Goal: Task Accomplishment & Management: Use online tool/utility

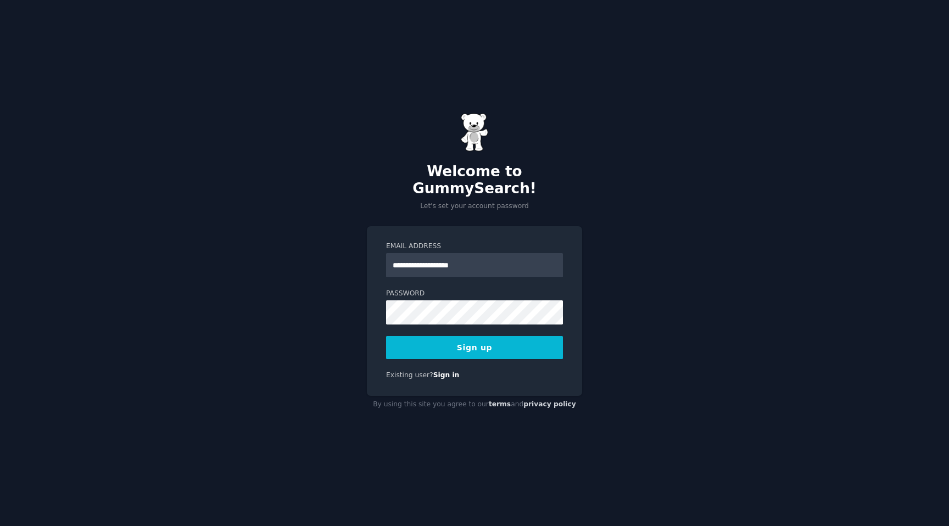
click at [386, 325] on div at bounding box center [386, 325] width 0 height 0
type input "**********"
click at [476, 339] on button "Sign up" at bounding box center [474, 347] width 177 height 23
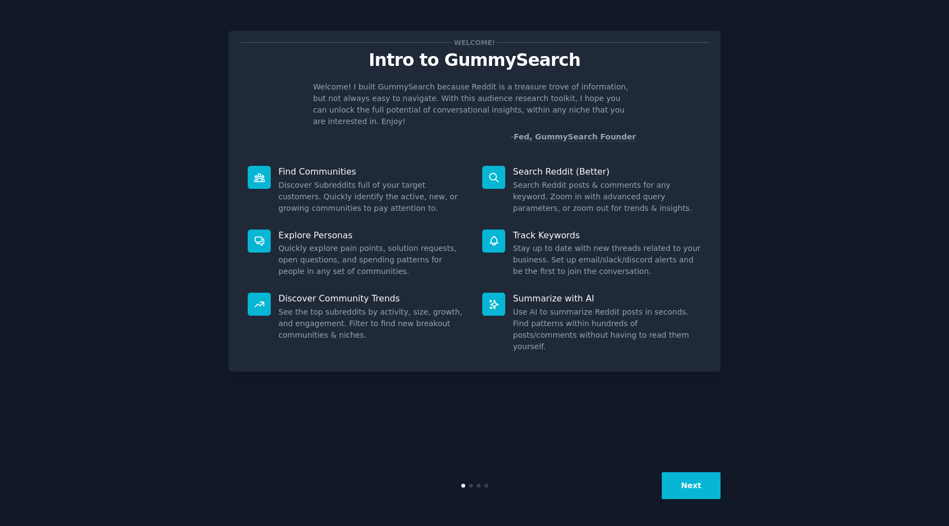
click at [699, 495] on button "Next" at bounding box center [691, 485] width 59 height 27
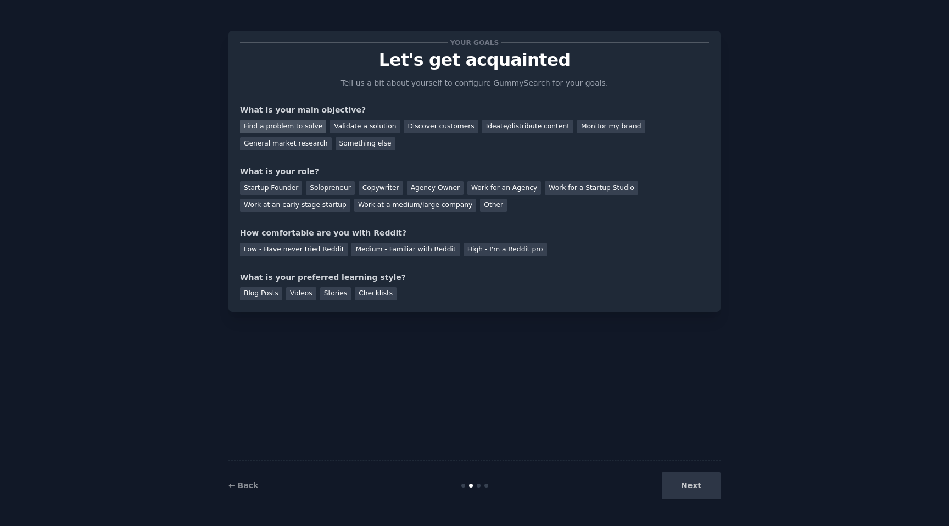
click at [284, 128] on div "Find a problem to solve" at bounding box center [283, 127] width 86 height 14
click at [314, 188] on div "Solopreneur" at bounding box center [330, 188] width 48 height 14
click at [415, 250] on div "Medium - Familiar with Reddit" at bounding box center [406, 250] width 108 height 14
click at [301, 292] on div "Videos" at bounding box center [301, 294] width 30 height 14
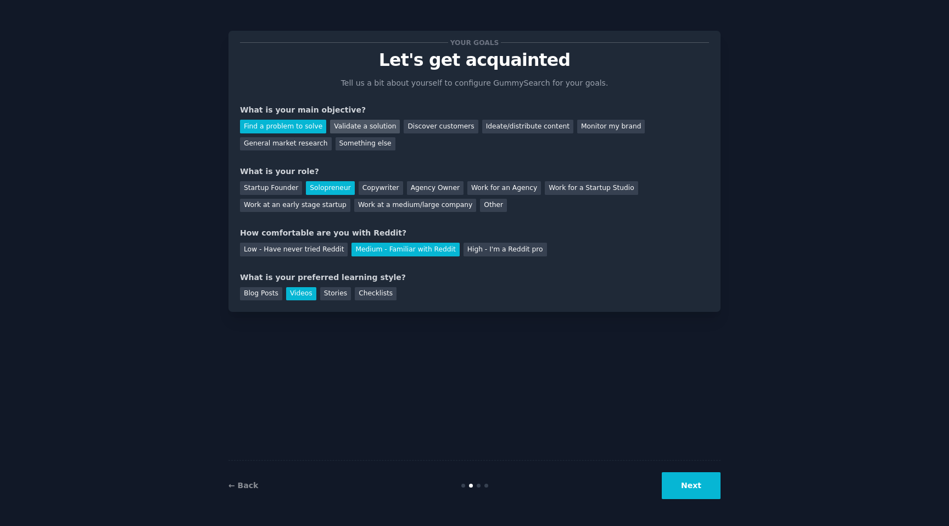
click at [360, 123] on div "Validate a solution" at bounding box center [365, 127] width 70 height 14
click at [297, 125] on div "Find a problem to solve" at bounding box center [283, 127] width 86 height 14
click at [698, 486] on button "Next" at bounding box center [691, 485] width 59 height 27
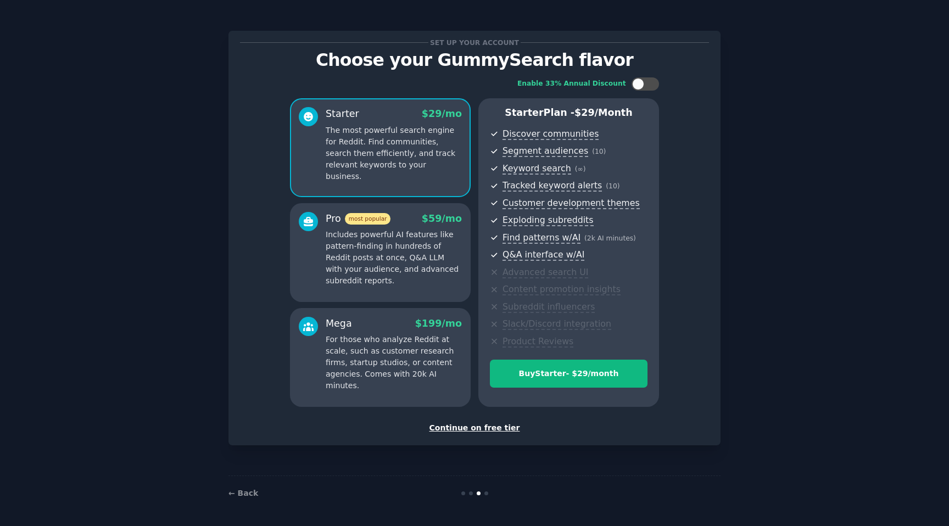
click at [487, 427] on div "Continue on free tier" at bounding box center [474, 428] width 469 height 12
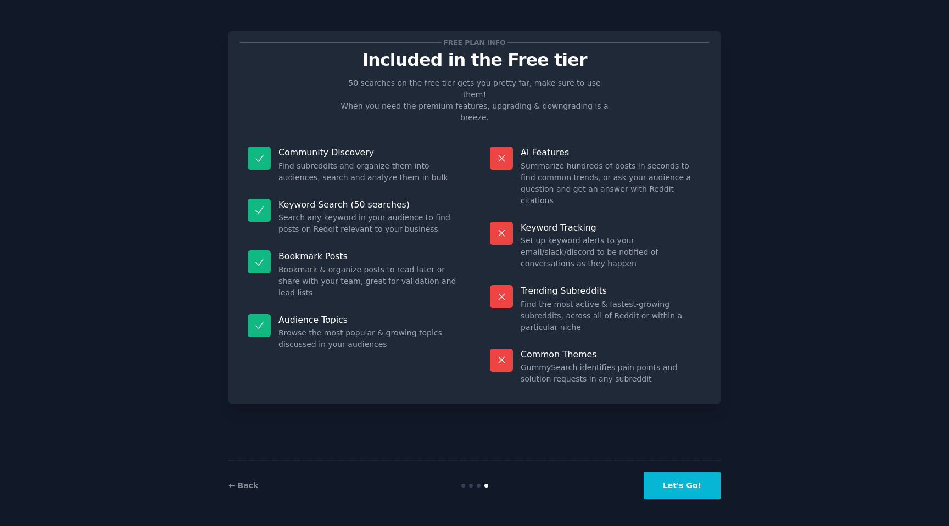
click at [699, 490] on button "Let's Go!" at bounding box center [682, 485] width 77 height 27
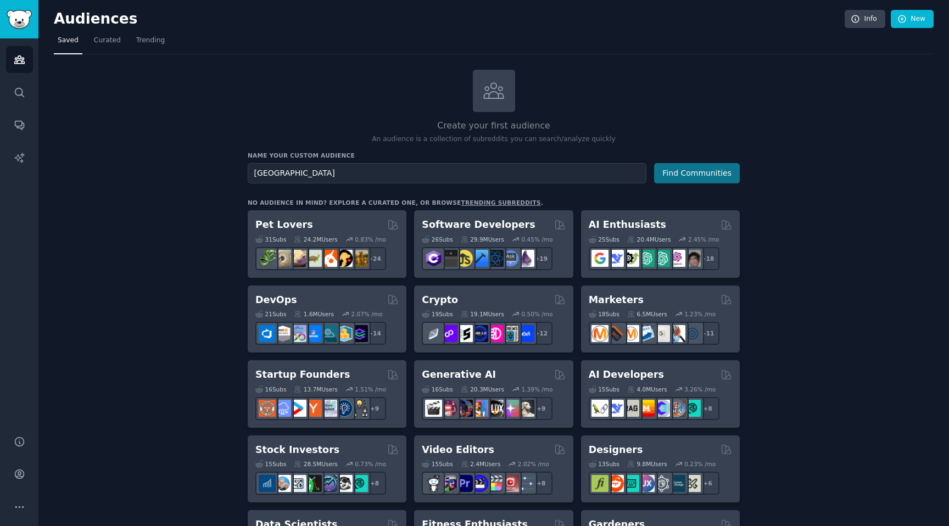
type input "Houston"
click at [716, 175] on button "Find Communities" at bounding box center [697, 173] width 86 height 20
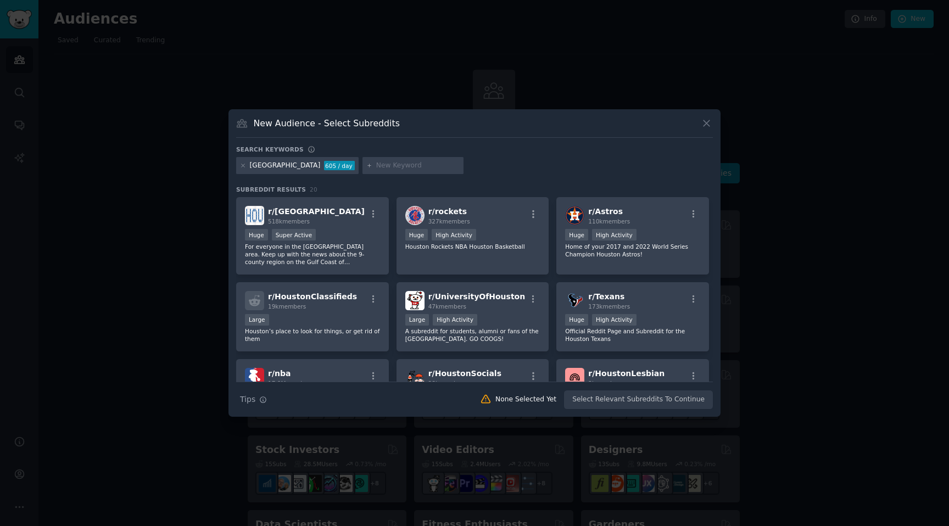
click at [376, 169] on input "text" at bounding box center [417, 166] width 83 height 10
type input "tradeschool"
